Goal: Task Accomplishment & Management: Manage account settings

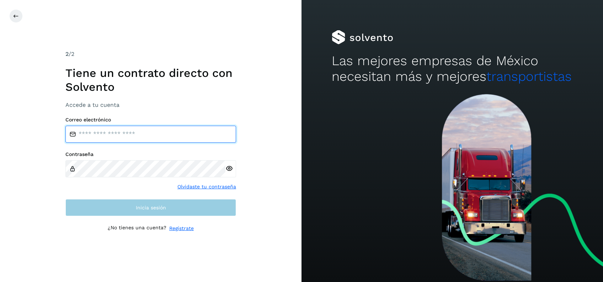
type input "**********"
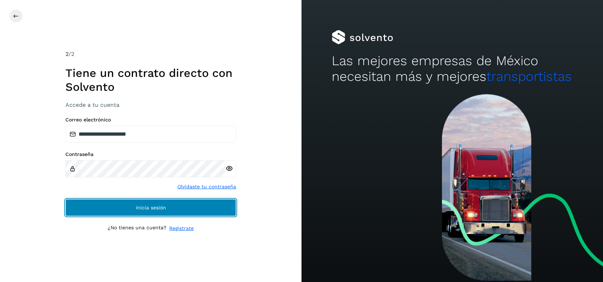
click at [112, 203] on button "Inicia sesión" at bounding box center [150, 207] width 171 height 17
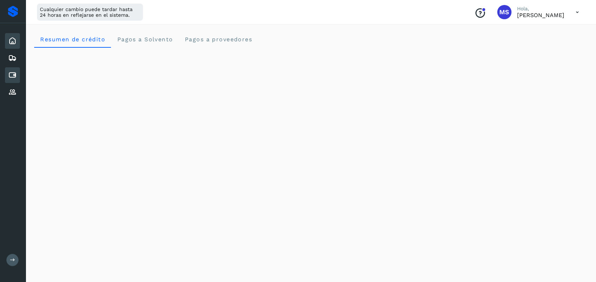
click at [8, 74] on icon at bounding box center [12, 75] width 9 height 9
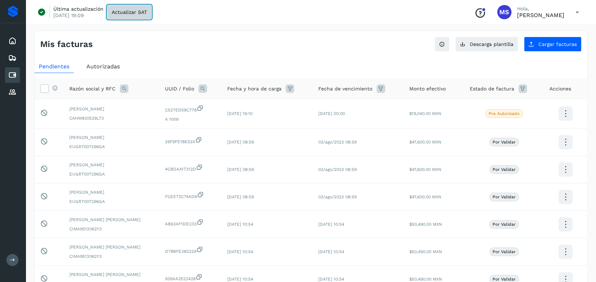
click at [131, 15] on button "Actualizar SAT" at bounding box center [129, 12] width 44 height 14
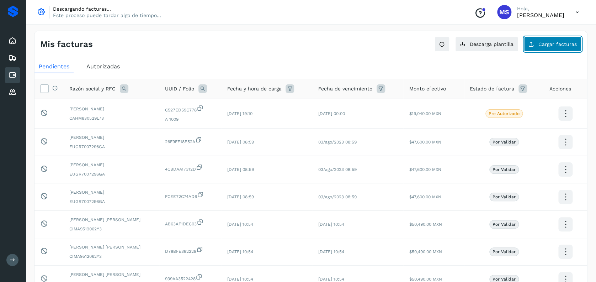
click at [563, 42] on span "Cargar facturas" at bounding box center [557, 44] width 38 height 5
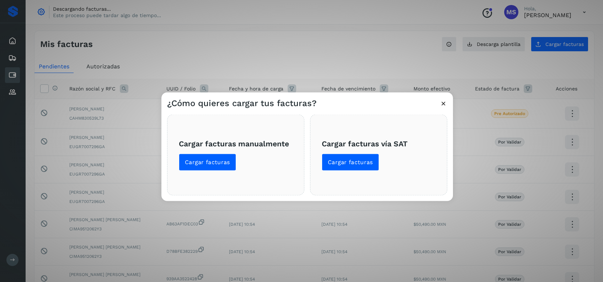
click at [310, 47] on div "¿Cómo quieres cargar tus facturas? Cargar facturas manualmente Cargar facturas …" at bounding box center [301, 141] width 603 height 282
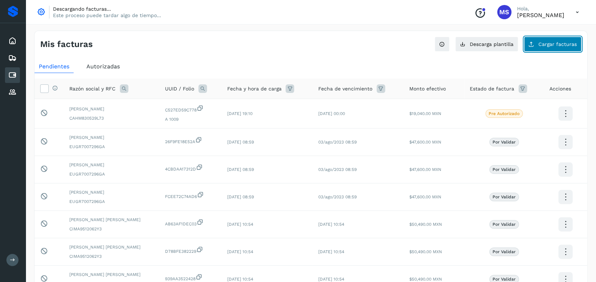
click at [538, 40] on button "Cargar facturas" at bounding box center [553, 44] width 58 height 15
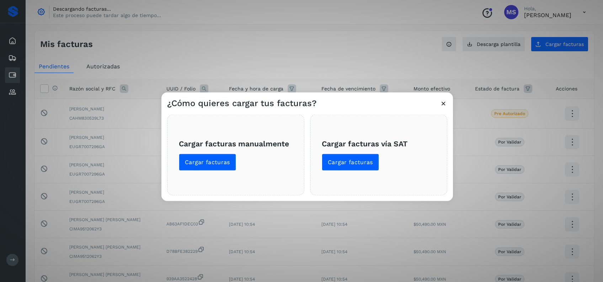
click at [354, 173] on div "Cargar facturas vía SAT Cargar facturas" at bounding box center [378, 154] width 137 height 81
click at [354, 163] on span "Cargar facturas" at bounding box center [350, 162] width 45 height 8
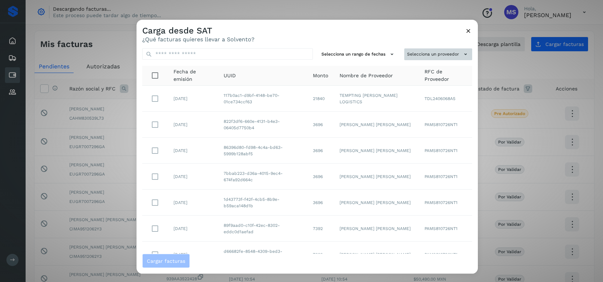
click at [425, 55] on button "Selecciona un proveedor" at bounding box center [438, 54] width 68 height 12
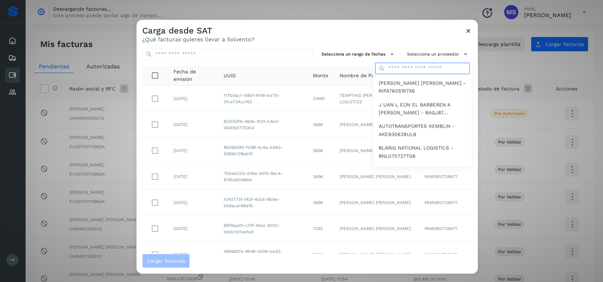
click at [396, 68] on input "text" at bounding box center [422, 67] width 95 height 11
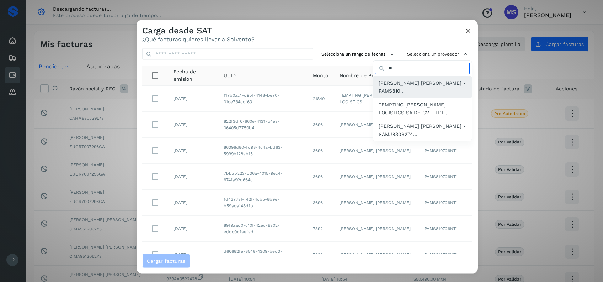
type input "**"
click at [379, 86] on span "[PERSON_NAME] [PERSON_NAME] - PAMS810..." at bounding box center [422, 87] width 87 height 16
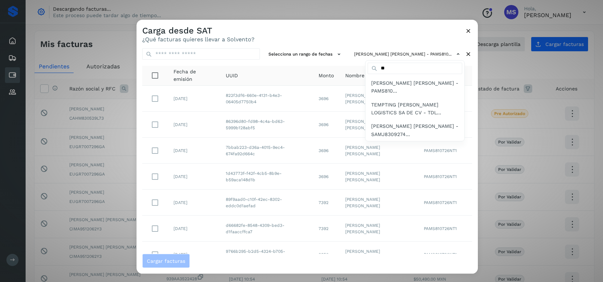
click at [276, 42] on div at bounding box center [437, 161] width 603 height 282
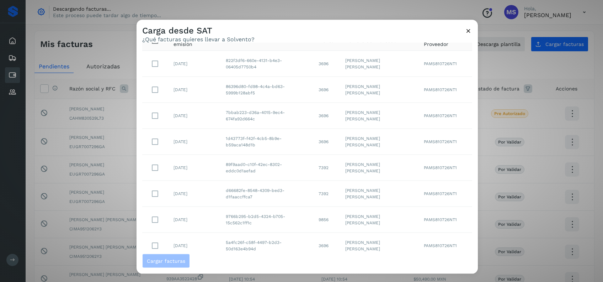
scroll to position [95, 0]
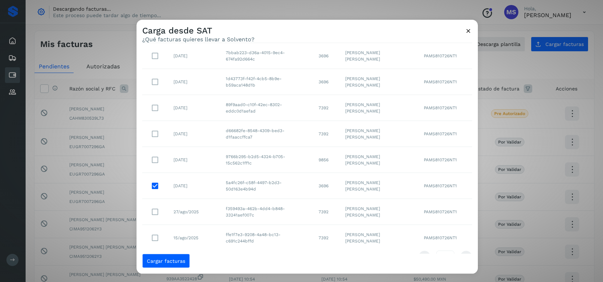
click at [172, 162] on td "[DATE]" at bounding box center [194, 159] width 52 height 26
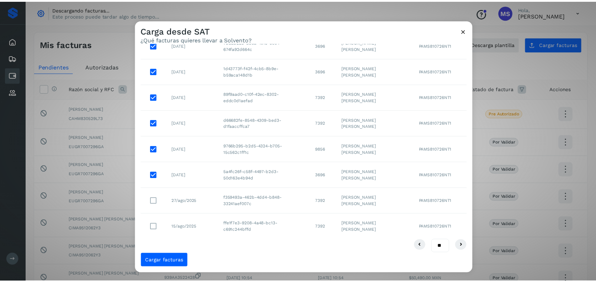
scroll to position [110, 0]
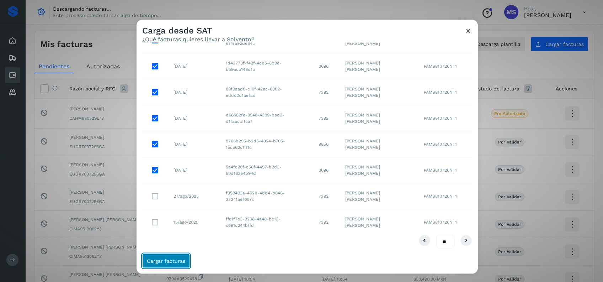
click at [159, 264] on button "Cargar facturas" at bounding box center [166, 260] width 48 height 14
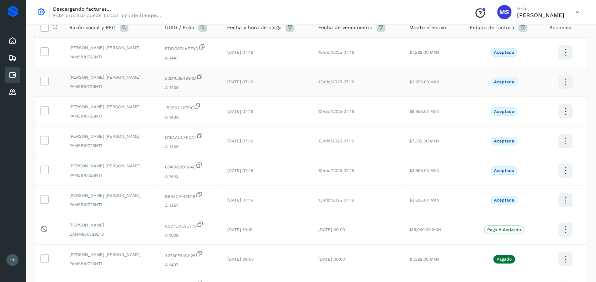
scroll to position [95, 0]
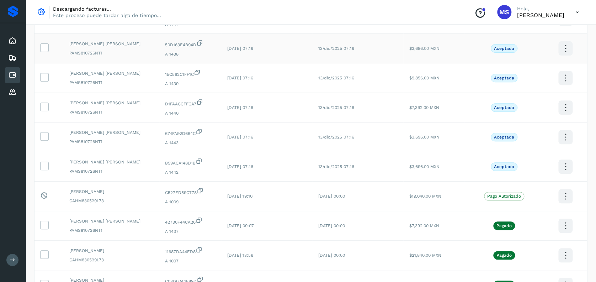
click at [49, 47] on td at bounding box center [48, 49] width 29 height 30
click at [47, 53] on td at bounding box center [48, 49] width 29 height 30
click at [46, 77] on icon at bounding box center [44, 76] width 7 height 7
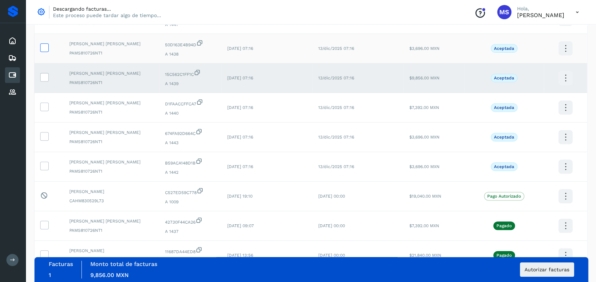
click at [46, 49] on icon at bounding box center [44, 46] width 7 height 7
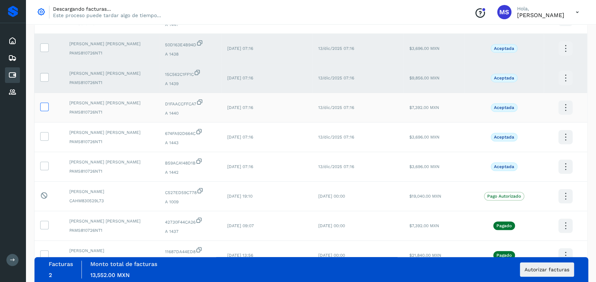
click at [43, 108] on icon at bounding box center [44, 105] width 7 height 7
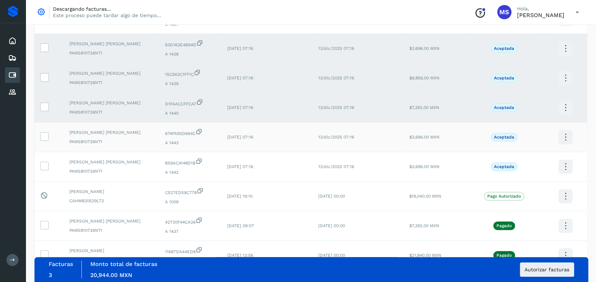
click at [42, 142] on td at bounding box center [48, 137] width 29 height 30
click at [42, 140] on td at bounding box center [48, 137] width 29 height 30
click at [43, 139] on span at bounding box center [44, 137] width 7 height 5
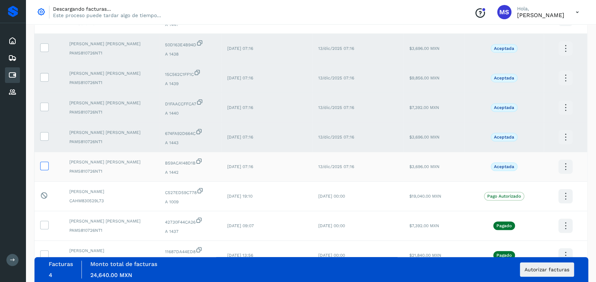
click at [44, 165] on icon at bounding box center [44, 164] width 7 height 7
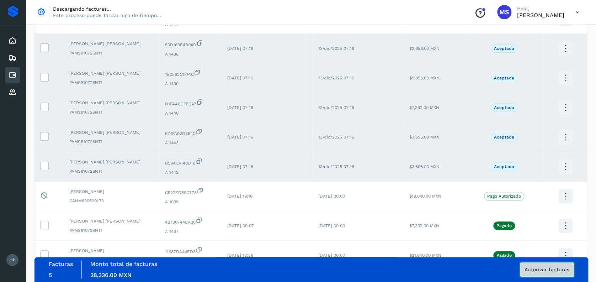
click at [547, 266] on button "Autorizar facturas" at bounding box center [547, 269] width 54 height 14
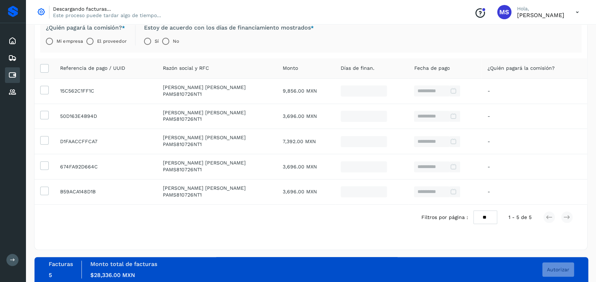
scroll to position [71, 0]
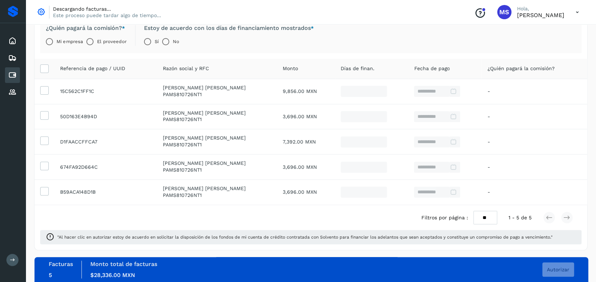
drag, startPoint x: 98, startPoint y: 43, endPoint x: 119, endPoint y: 48, distance: 21.6
click at [98, 43] on label "El proveedor" at bounding box center [111, 41] width 29 height 14
click at [568, 270] on span "Autorizar" at bounding box center [558, 269] width 22 height 5
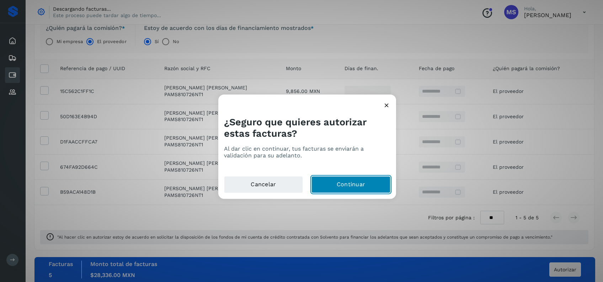
click at [368, 179] on button "Continuar" at bounding box center [350, 184] width 79 height 17
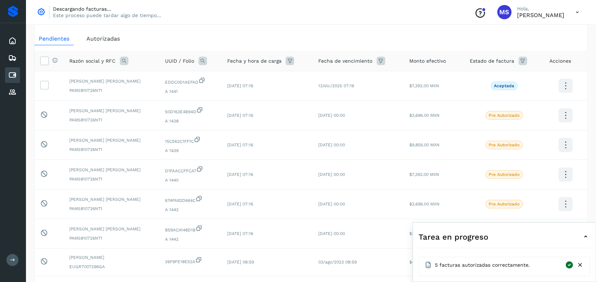
scroll to position [71, 0]
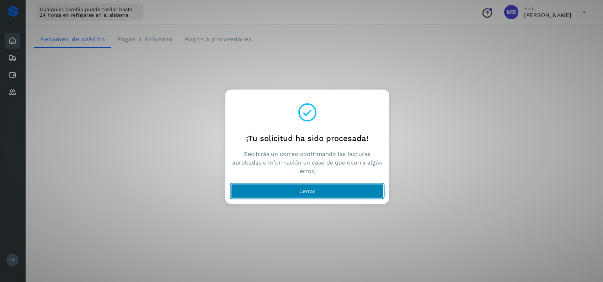
click at [343, 184] on button "Cerrar" at bounding box center [307, 191] width 152 height 14
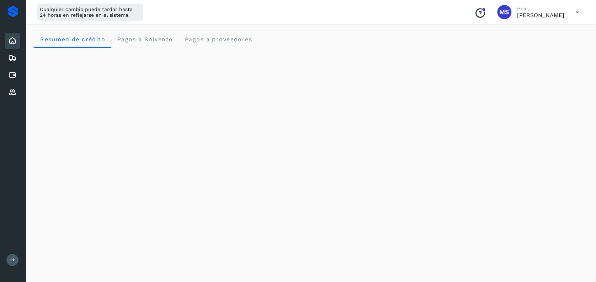
click at [1, 71] on div "Inicio Embarques Cuentas por pagar Proveedores" at bounding box center [13, 66] width 26 height 87
click at [5, 71] on div "Cuentas por pagar" at bounding box center [12, 75] width 15 height 16
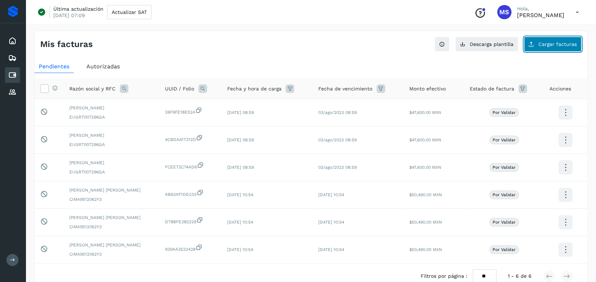
click at [553, 40] on button "Cargar facturas" at bounding box center [553, 44] width 58 height 15
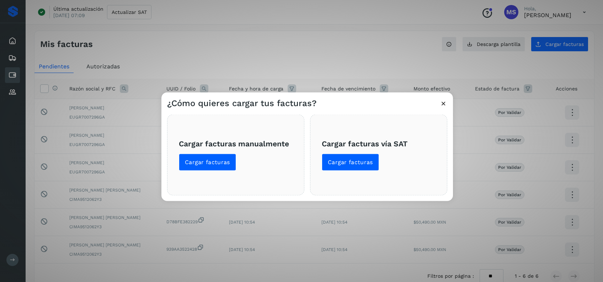
click at [344, 151] on span "Cargar facturas vía SAT Cargar facturas" at bounding box center [379, 155] width 114 height 32
click at [344, 156] on button "Cargar facturas" at bounding box center [350, 162] width 57 height 17
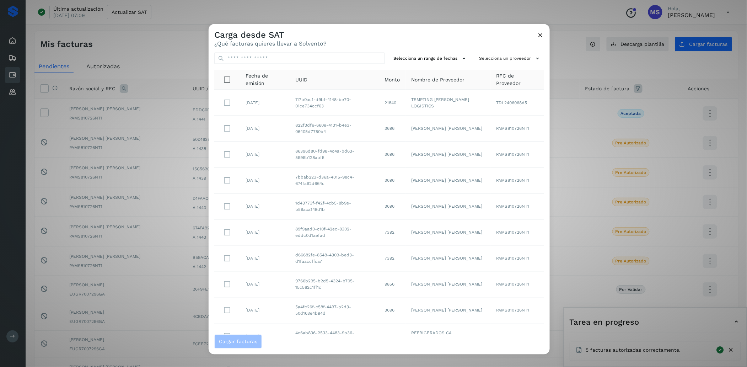
click at [542, 31] on icon at bounding box center [540, 34] width 7 height 7
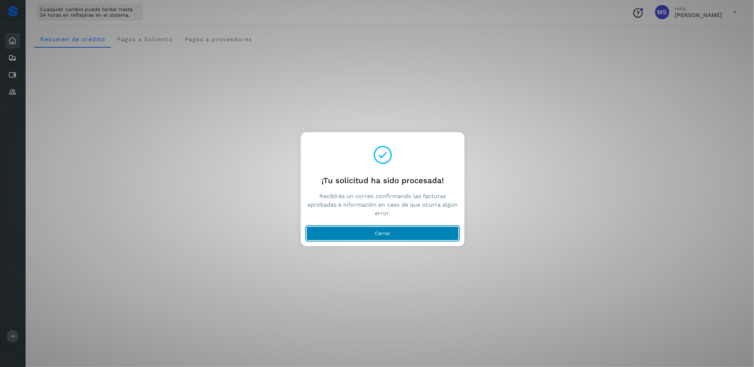
click at [420, 233] on button "Cerrar" at bounding box center [383, 233] width 152 height 14
